Goal: Use online tool/utility: Utilize a website feature to perform a specific function

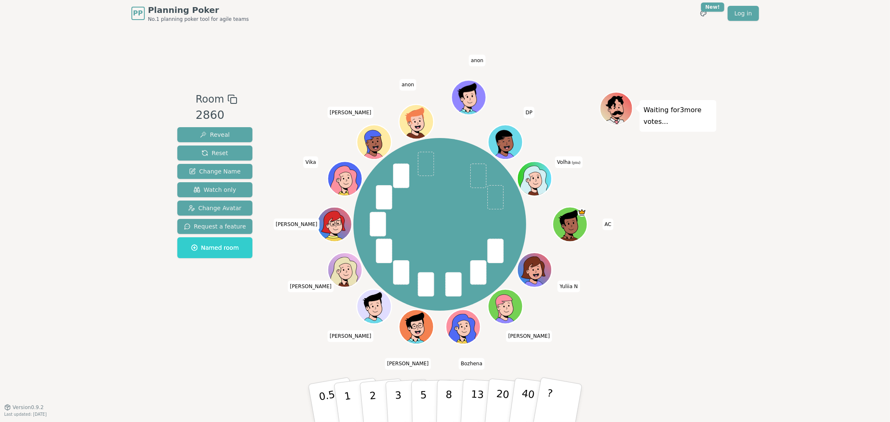
click at [736, 235] on div "PP Planning Poker No.1 planning poker tool for agile teams Toggle theme New! Lo…" at bounding box center [445, 211] width 890 height 422
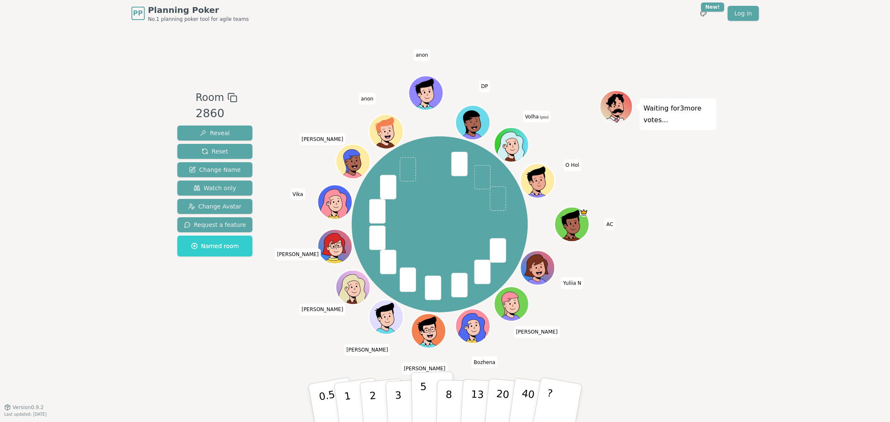
click at [428, 398] on button "5" at bounding box center [432, 403] width 43 height 63
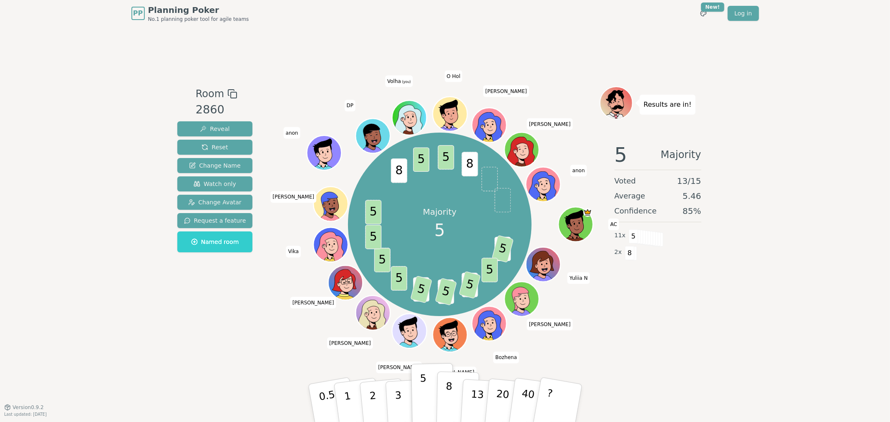
click at [455, 395] on button "8" at bounding box center [457, 403] width 43 height 63
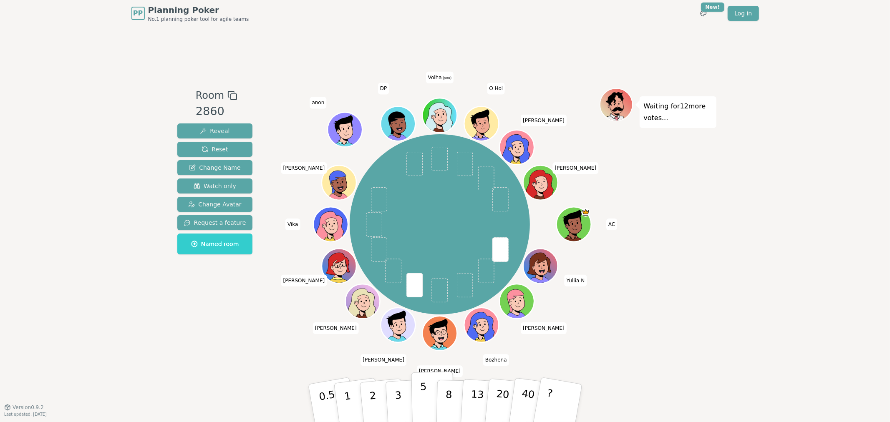
click at [424, 391] on p "5" at bounding box center [423, 403] width 7 height 45
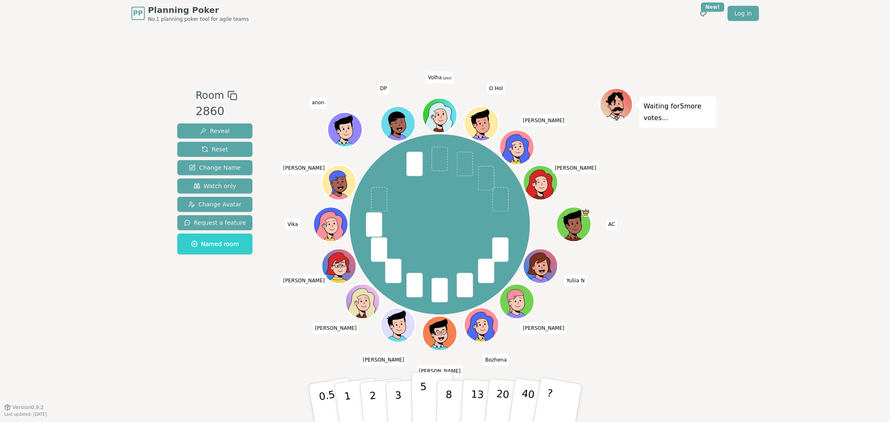
click at [426, 403] on button "5" at bounding box center [432, 403] width 43 height 63
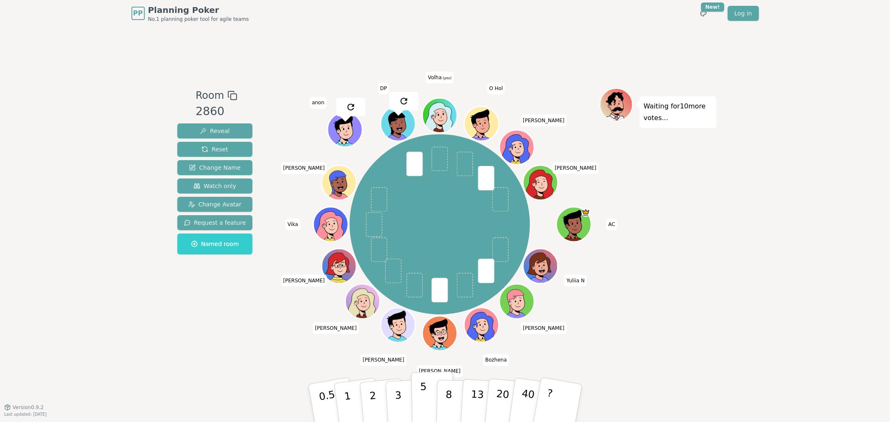
click at [424, 403] on p "5" at bounding box center [423, 403] width 7 height 45
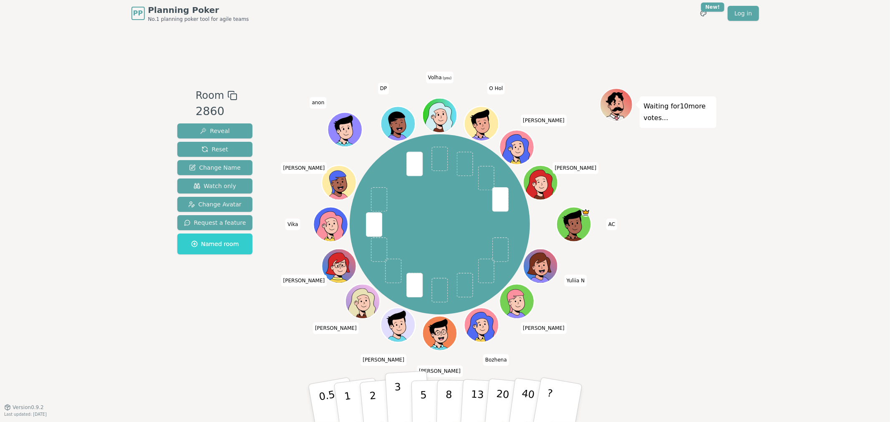
click at [395, 389] on p "3" at bounding box center [398, 403] width 9 height 45
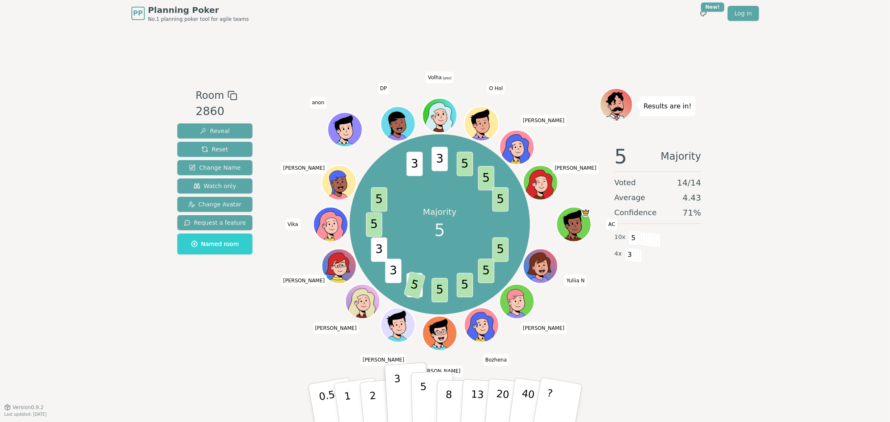
click at [428, 395] on button "5" at bounding box center [432, 403] width 43 height 63
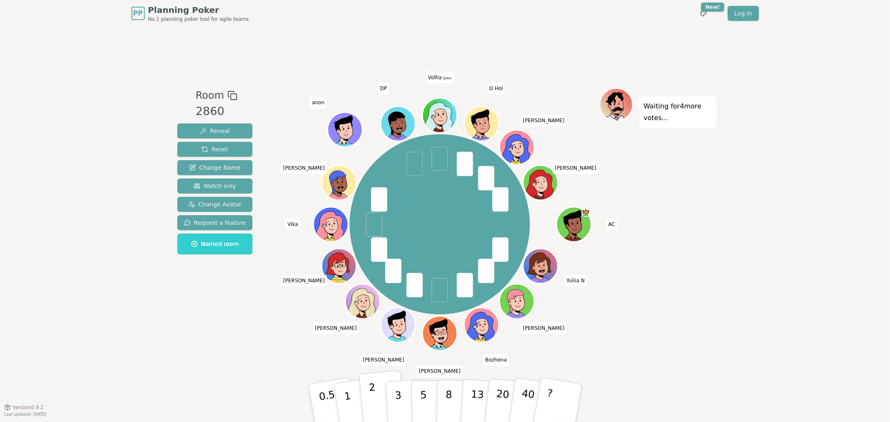
click at [377, 392] on button "2" at bounding box center [382, 403] width 48 height 66
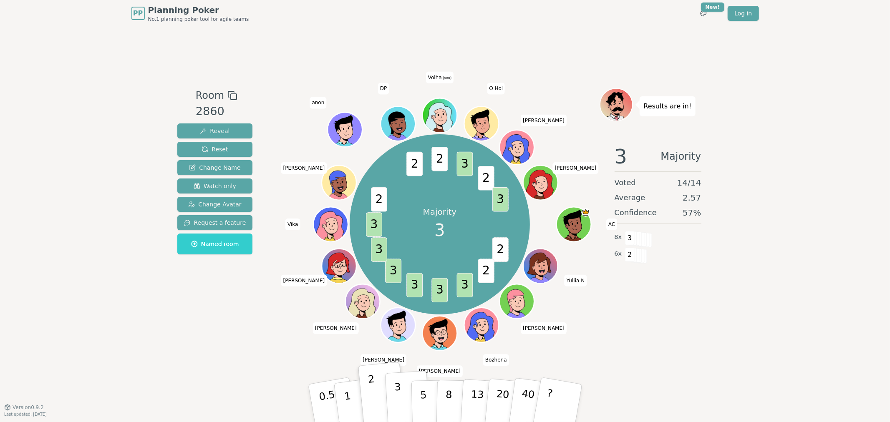
click at [395, 411] on p "3" at bounding box center [398, 403] width 9 height 45
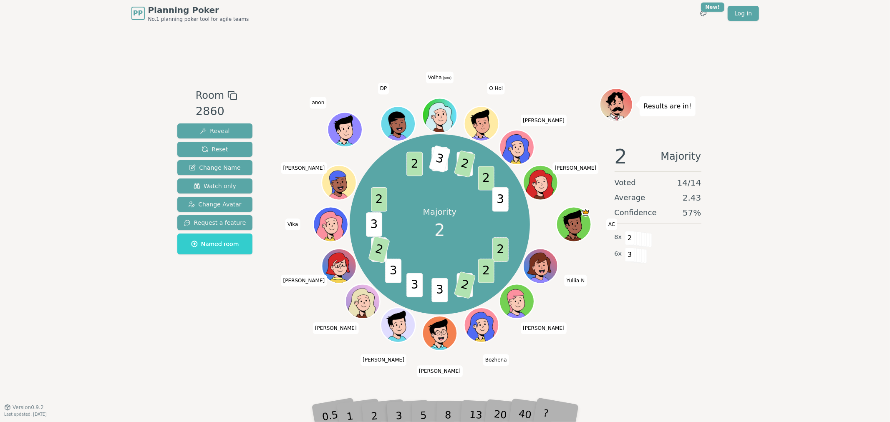
click at [368, 411] on div "1" at bounding box center [357, 403] width 29 height 32
click at [658, 323] on div "Results are in! 2 Majority Voted 14 / 14 Average 2.36 Confidence 64 % 9 x 2 5 x…" at bounding box center [657, 217] width 117 height 258
click at [705, 332] on div "Results are in! 2 Majority Voted 14 / 14 Average 2.29 Confidence 71 % 10 x 2 4 …" at bounding box center [657, 217] width 117 height 258
click at [720, 337] on div "PP Planning Poker No.1 planning poker tool for agile teams Toggle theme New! Lo…" at bounding box center [445, 211] width 890 height 422
click at [760, 177] on div "PP Planning Poker No.1 planning poker tool for agile teams Toggle theme New! Lo…" at bounding box center [445, 211] width 890 height 422
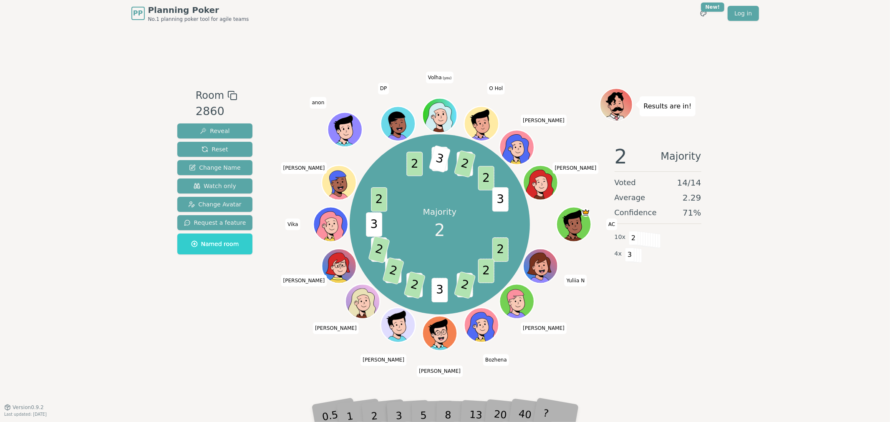
click at [746, 315] on div "PP Planning Poker No.1 planning poker tool for agile teams Toggle theme New! Lo…" at bounding box center [445, 211] width 890 height 422
click at [778, 328] on div "PP Planning Poker No.1 planning poker tool for agile teams Toggle theme New! Lo…" at bounding box center [445, 211] width 890 height 422
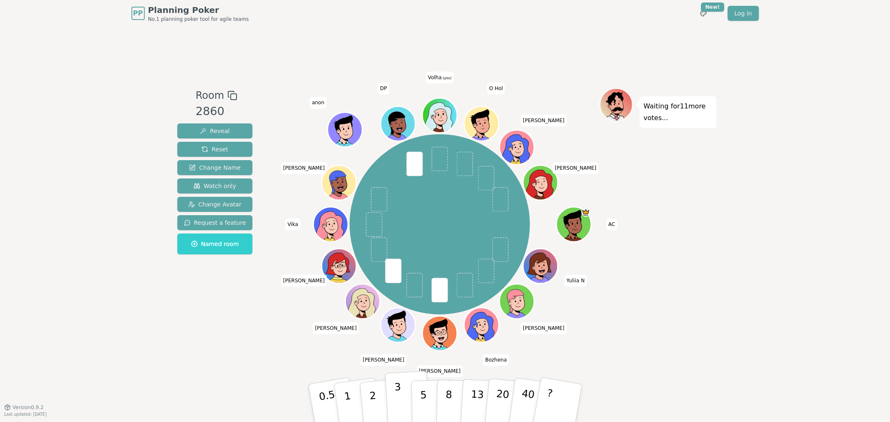
drag, startPoint x: 398, startPoint y: 397, endPoint x: 400, endPoint y: 393, distance: 4.5
click at [398, 397] on p "3" at bounding box center [398, 403] width 9 height 45
